Goal: Task Accomplishment & Management: Manage account settings

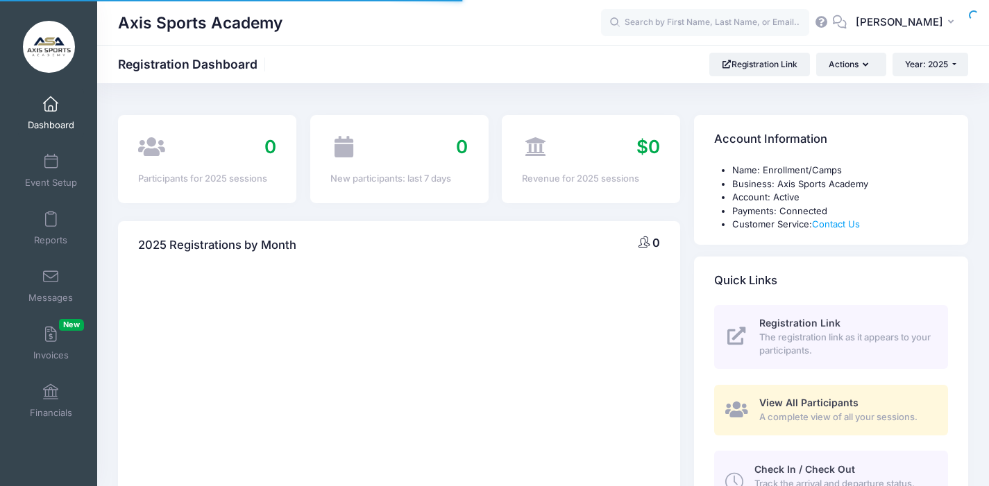
select select
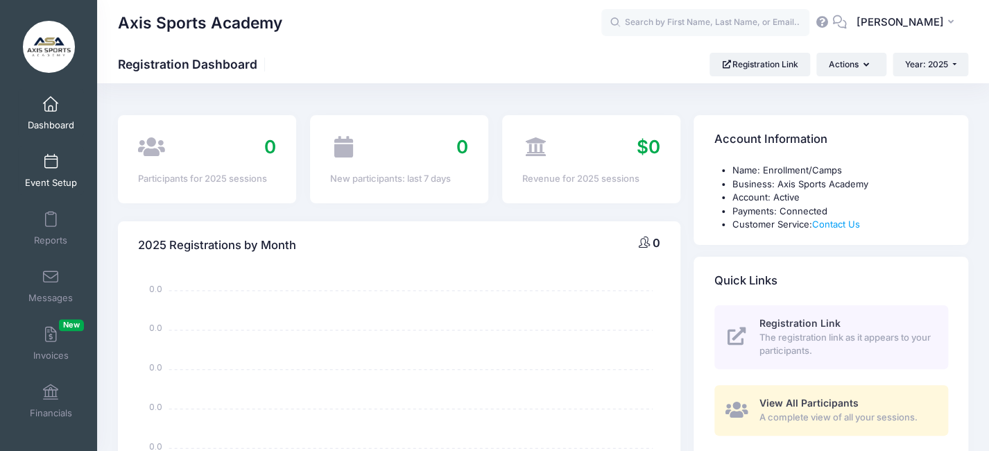
click at [41, 171] on link "Event Setup" at bounding box center [51, 170] width 66 height 49
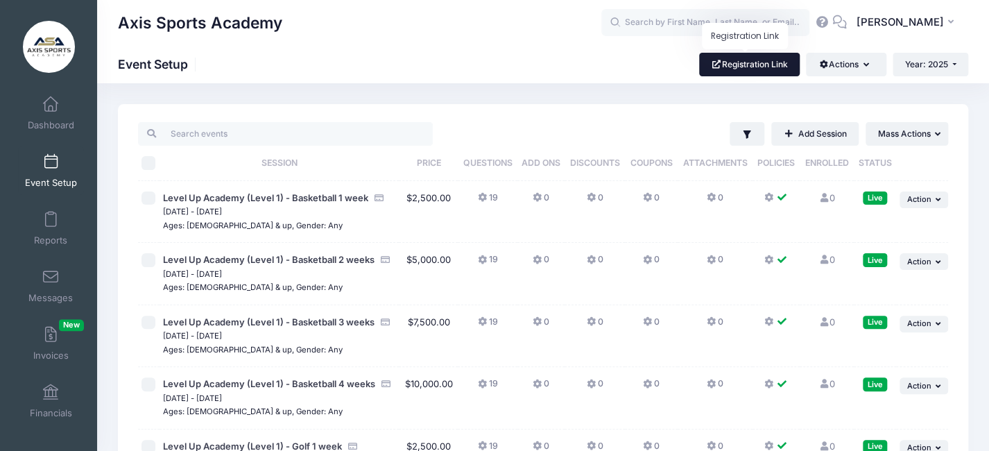
click at [754, 66] on link "Registration Link" at bounding box center [749, 65] width 101 height 24
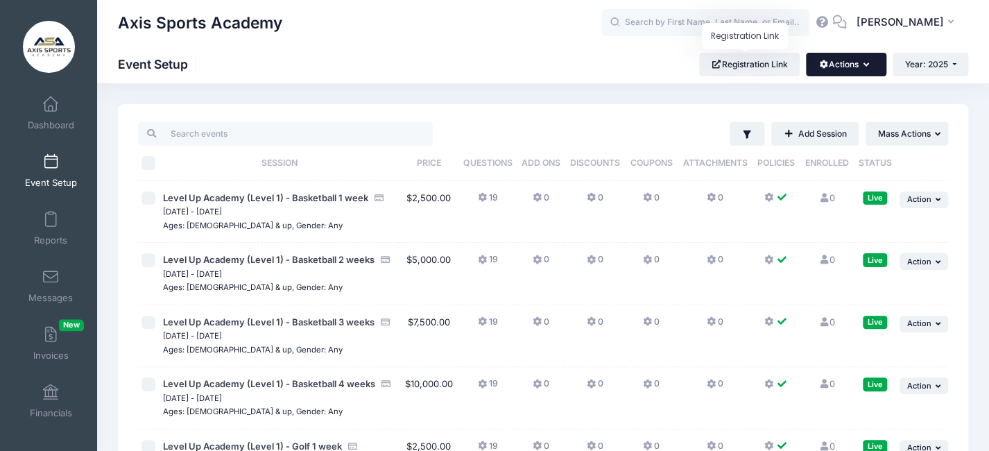
click at [852, 62] on button "Actions" at bounding box center [846, 65] width 80 height 24
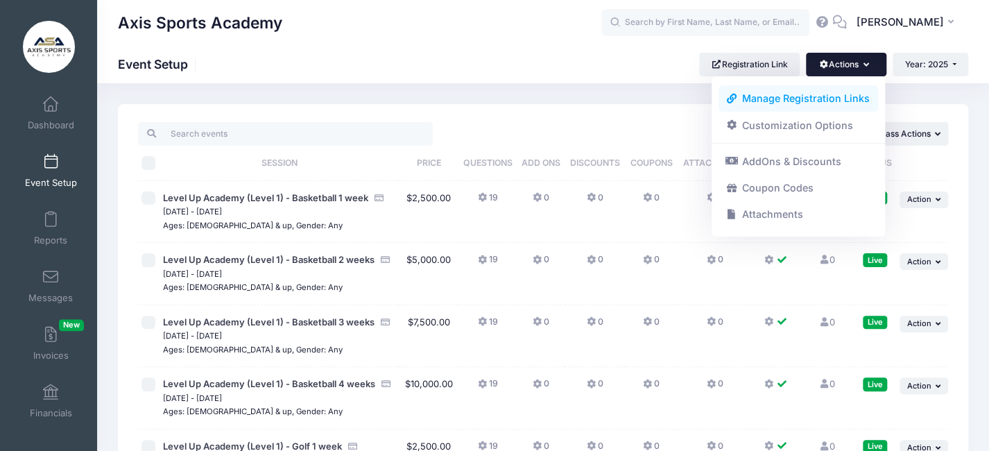
click at [805, 99] on link "Manage Registration Links" at bounding box center [799, 98] width 160 height 26
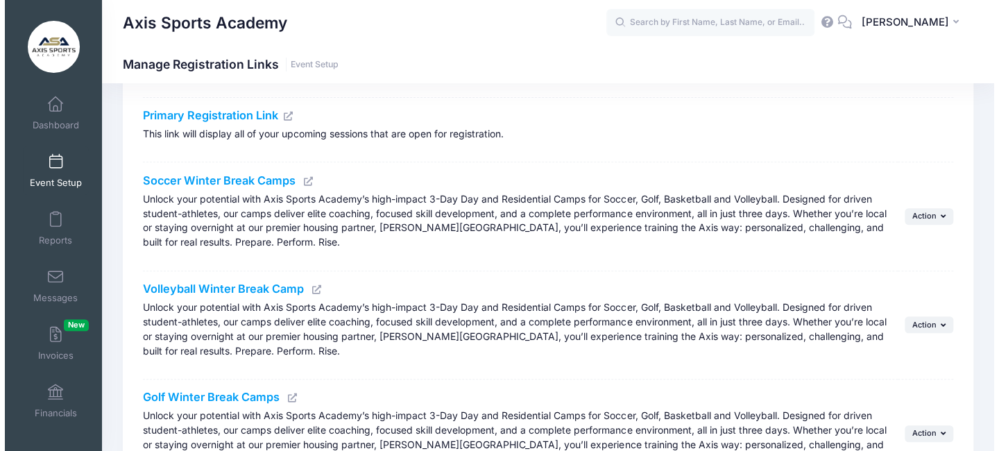
scroll to position [128, 0]
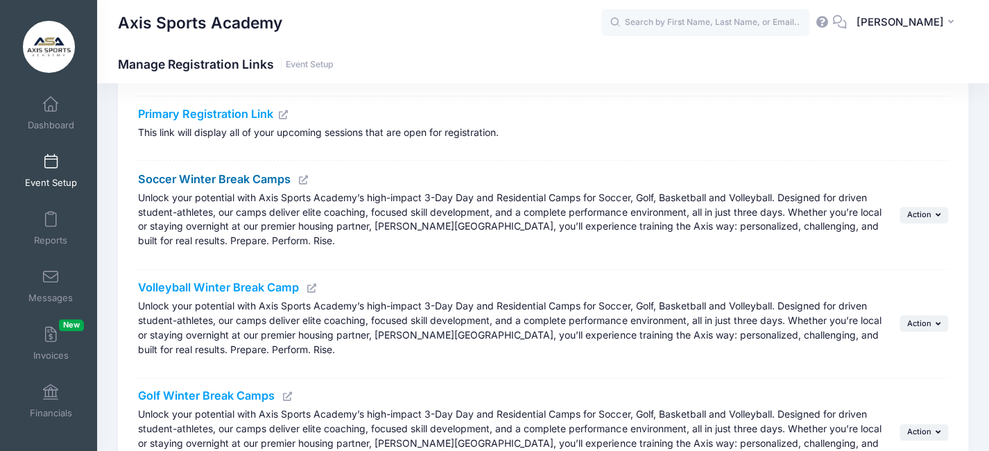
click at [210, 178] on link "Soccer Winter Break Camps" at bounding box center [214, 179] width 153 height 14
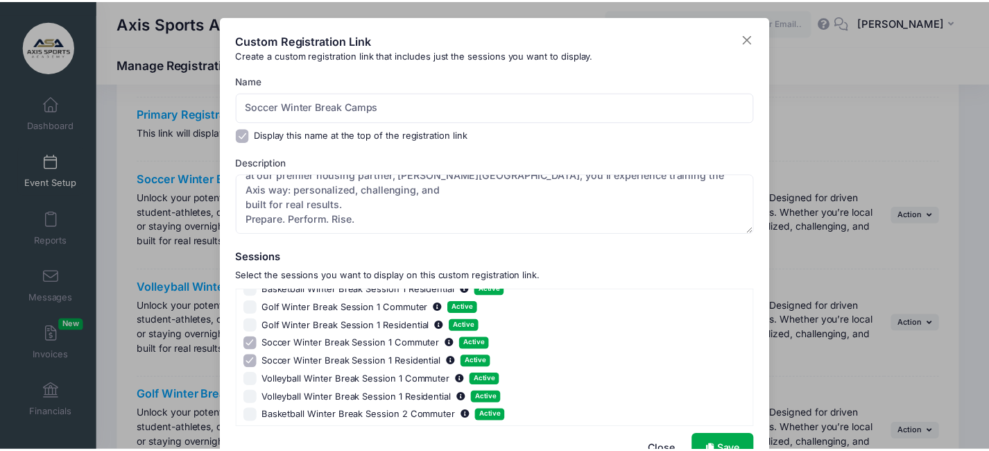
scroll to position [44, 0]
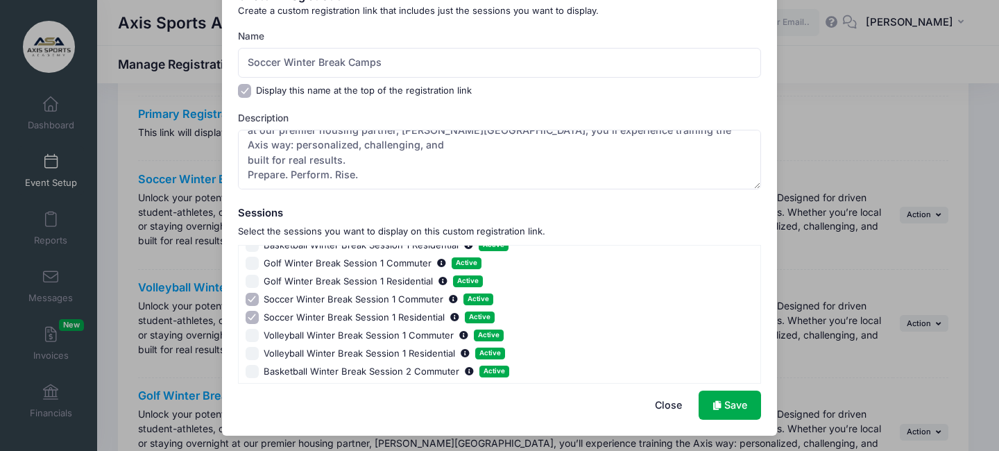
click at [657, 405] on button "Close" at bounding box center [667, 406] width 55 height 30
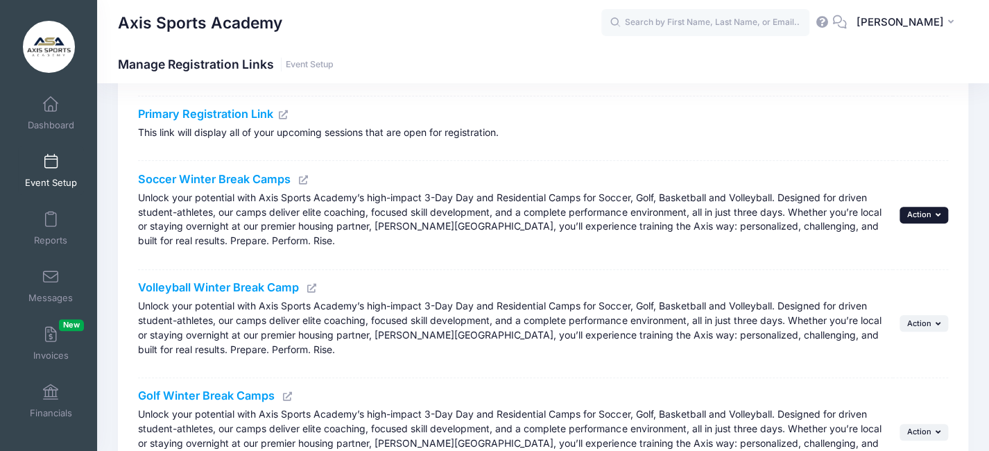
click at [939, 219] on button "... Action" at bounding box center [924, 215] width 49 height 17
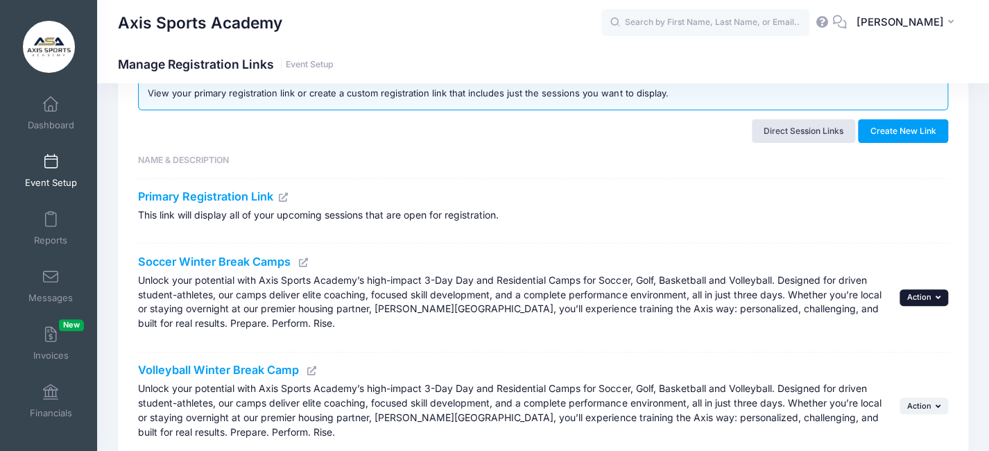
scroll to position [139, 0]
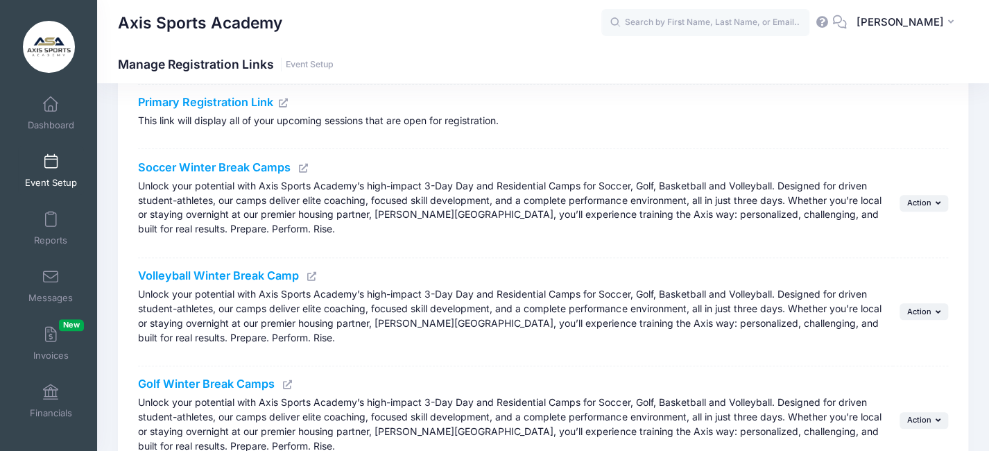
click at [302, 166] on icon at bounding box center [303, 168] width 11 height 9
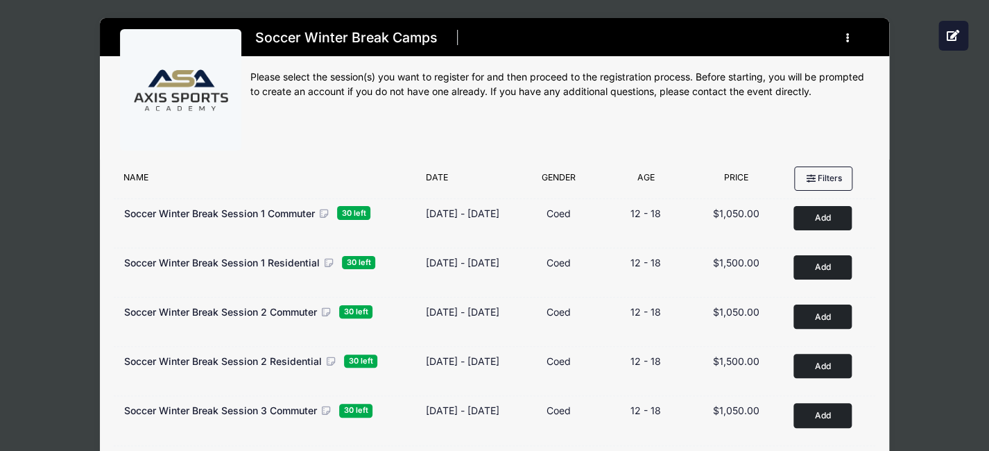
click at [518, 128] on div "Soccer Winter Break Camps Register My Profile My Events Announcements Logout" at bounding box center [559, 94] width 619 height 130
